Goal: Transaction & Acquisition: Book appointment/travel/reservation

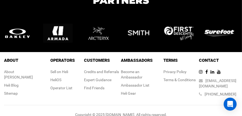
scroll to position [1140, 0]
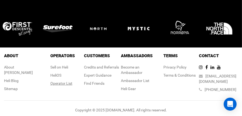
click at [57, 82] on div "Operator List" at bounding box center [62, 82] width 24 height 5
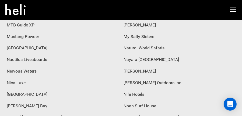
scroll to position [2394, 0]
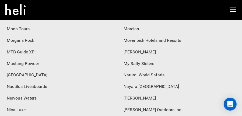
click at [24, 53] on div "MTB Guide XP" at bounding box center [62, 52] width 117 height 12
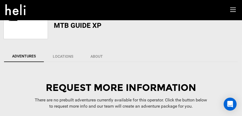
scroll to position [83, 0]
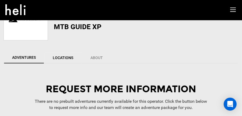
click at [66, 56] on link "Locations" at bounding box center [62, 57] width 37 height 11
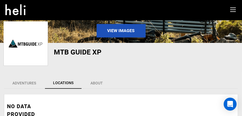
scroll to position [56, 0]
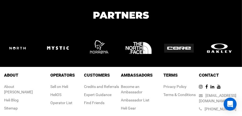
scroll to position [1140, 0]
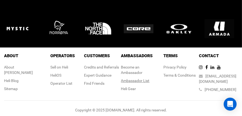
click at [131, 80] on div "Ambassador List" at bounding box center [140, 80] width 39 height 5
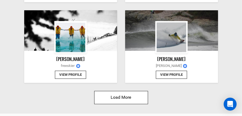
scroll to position [995, 0]
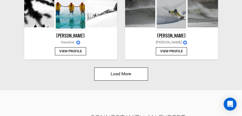
click at [124, 77] on button "Load More" at bounding box center [121, 73] width 54 height 13
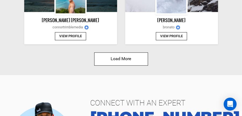
scroll to position [1990, 0]
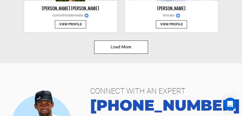
click at [124, 45] on button "Load More" at bounding box center [121, 46] width 54 height 13
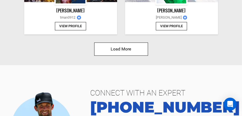
scroll to position [2959, 0]
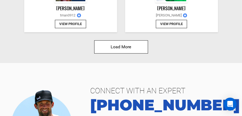
click at [124, 45] on button "Load More" at bounding box center [121, 46] width 54 height 13
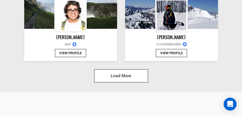
scroll to position [3900, 0]
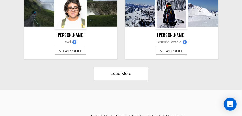
click at [113, 69] on button "Load More" at bounding box center [121, 73] width 54 height 13
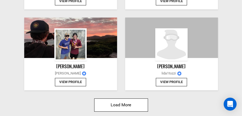
scroll to position [4869, 0]
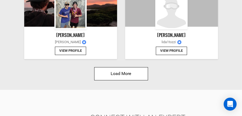
click at [123, 67] on button "Load More" at bounding box center [121, 73] width 54 height 13
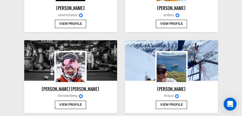
scroll to position [5891, 0]
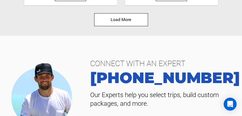
click at [124, 13] on button "Load More" at bounding box center [121, 19] width 54 height 13
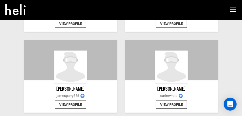
scroll to position [6321, 0]
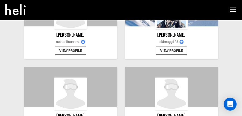
click at [169, 47] on button "View Profile" at bounding box center [171, 51] width 31 height 8
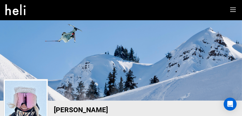
click at [232, 12] on icon at bounding box center [233, 10] width 6 height 6
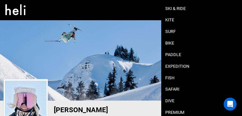
scroll to position [57, 0]
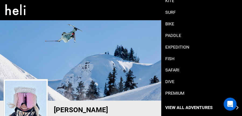
click at [173, 107] on p "View All Adventures" at bounding box center [188, 107] width 47 height 6
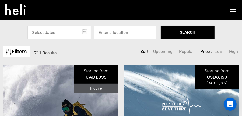
click at [22, 53] on link "Filters" at bounding box center [16, 52] width 27 height 12
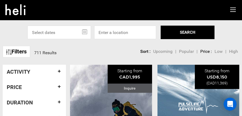
click at [58, 69] on h4 "Activity" at bounding box center [34, 72] width 55 height 6
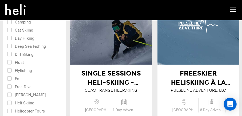
scroll to position [54, 0]
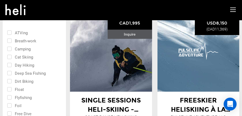
click at [9, 56] on input "checkbox" at bounding box center [30, 56] width 47 height 8
checkbox input "true"
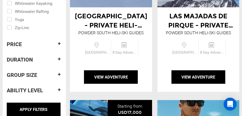
scroll to position [538, 0]
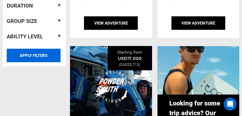
click at [35, 59] on input "APPLY FILTERS" at bounding box center [34, 55] width 54 height 13
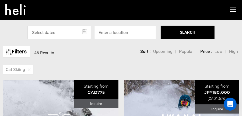
click at [16, 51] on link "Filters" at bounding box center [16, 52] width 27 height 12
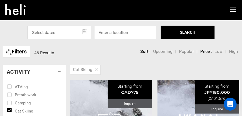
click at [121, 71] on div "Cat Skiing" at bounding box center [152, 68] width 179 height 11
click at [61, 71] on h4 "Activity" at bounding box center [34, 72] width 55 height 6
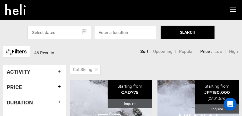
click at [18, 54] on link "Filters" at bounding box center [16, 52] width 27 height 12
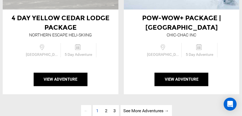
scroll to position [1856, 0]
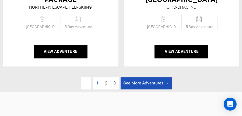
click at [130, 77] on link "See More Adventures → page" at bounding box center [146, 83] width 51 height 12
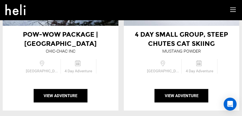
scroll to position [81, 0]
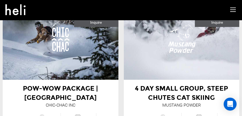
click at [169, 97] on span "4 Day Small Group, Steep Chutes Cat Skiing" at bounding box center [181, 92] width 93 height 17
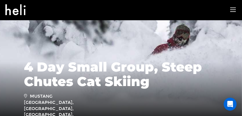
scroll to position [5, 0]
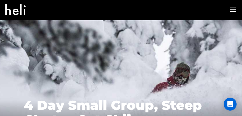
click at [235, 12] on icon at bounding box center [233, 10] width 6 height 6
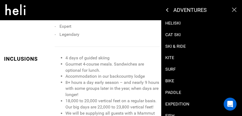
scroll to position [486, 0]
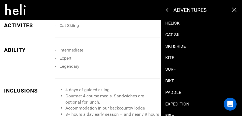
click at [232, 10] on icon at bounding box center [232, 10] width 8 height 6
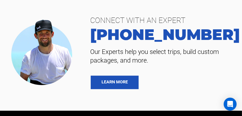
scroll to position [3075, 0]
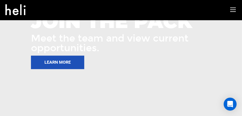
scroll to position [854, 0]
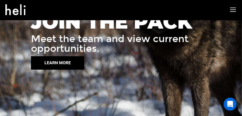
click at [52, 56] on button "LEARN MORE" at bounding box center [57, 62] width 53 height 13
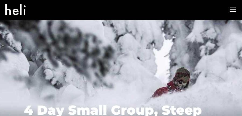
click at [233, 11] on icon at bounding box center [233, 10] width 6 height 6
